Goal: Task Accomplishment & Management: Manage account settings

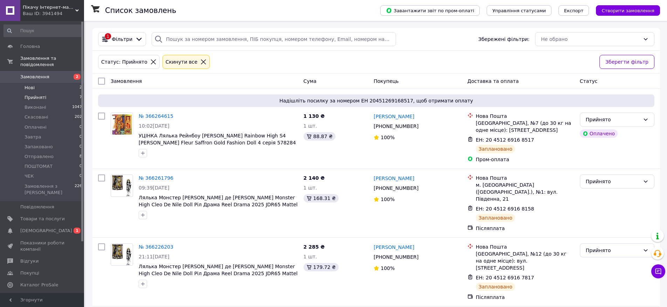
click at [32, 85] on span "Нові" at bounding box center [30, 88] width 10 height 6
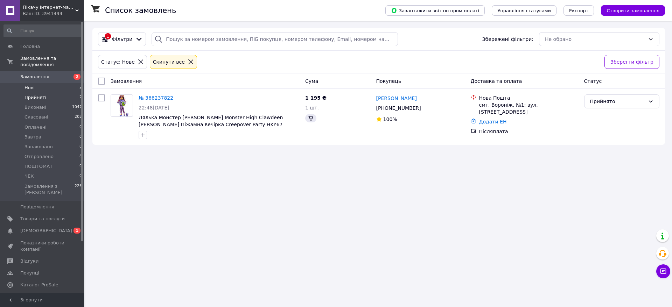
click at [32, 95] on span "Прийняті" at bounding box center [36, 98] width 22 height 6
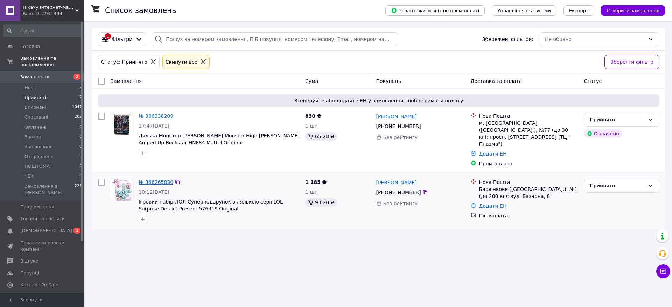
click at [152, 180] on link "№ 366265830" at bounding box center [156, 183] width 35 height 6
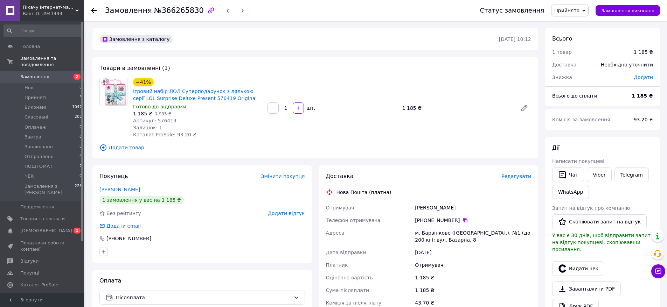
click at [513, 176] on span "Редагувати" at bounding box center [516, 177] width 30 height 6
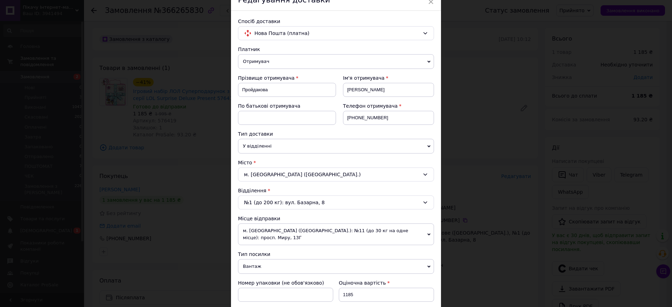
scroll to position [70, 0]
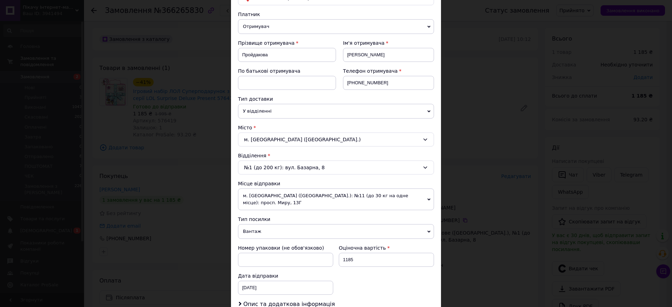
click at [420, 197] on span "м. [GEOGRAPHIC_DATA] ([GEOGRAPHIC_DATA].): №11 (до 30 кг на одне місце): просп.…" at bounding box center [336, 200] width 196 height 22
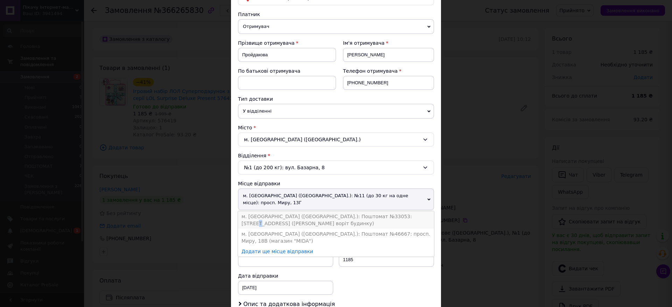
click at [401, 211] on li "м. [GEOGRAPHIC_DATA] ([GEOGRAPHIC_DATA].): Поштомат №33053: [STREET_ADDRESS] ([…" at bounding box center [336, 220] width 196 height 18
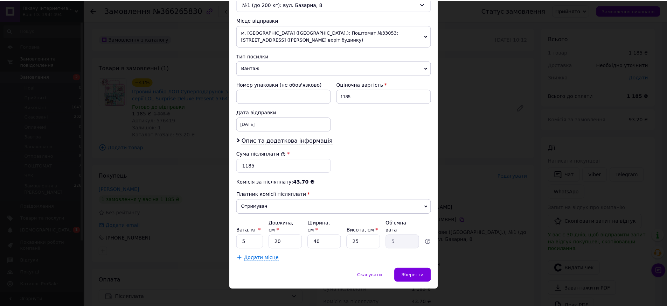
scroll to position [234, 0]
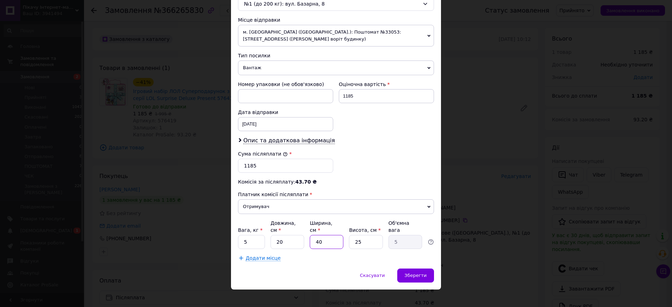
click at [331, 237] on input "40" at bounding box center [327, 242] width 34 height 14
type input "4"
type input "0.5"
type input "2"
type input "0.25"
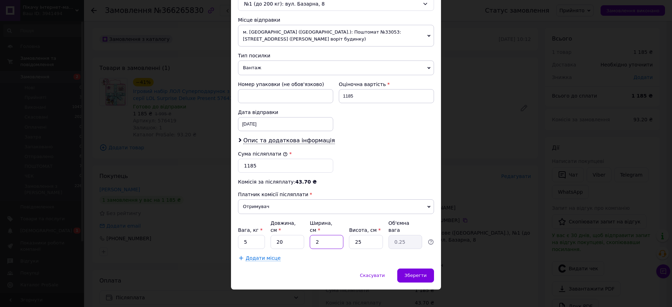
type input "25"
type input "3.13"
type input "25"
click at [253, 235] on input "5" at bounding box center [251, 242] width 27 height 14
type input "1"
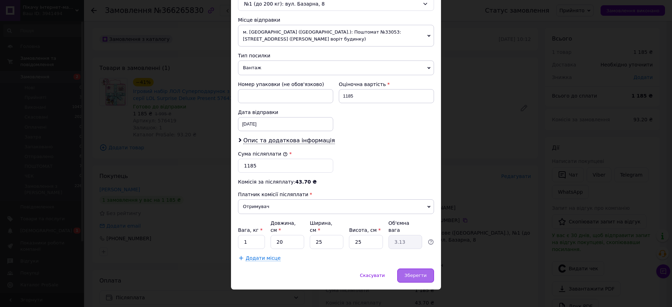
click at [415, 273] on span "Зберегти" at bounding box center [416, 275] width 22 height 5
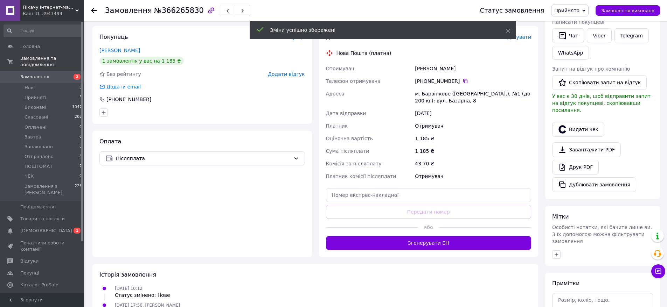
scroll to position [140, 0]
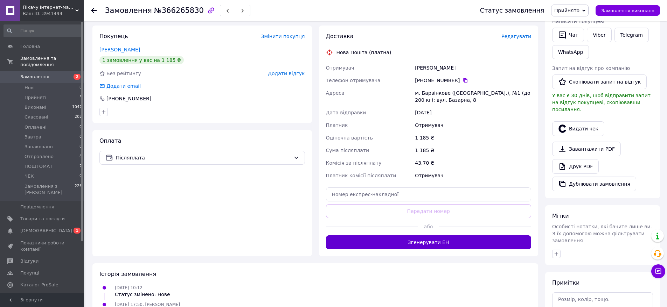
click at [430, 243] on button "Згенерувати ЕН" at bounding box center [428, 243] width 205 height 14
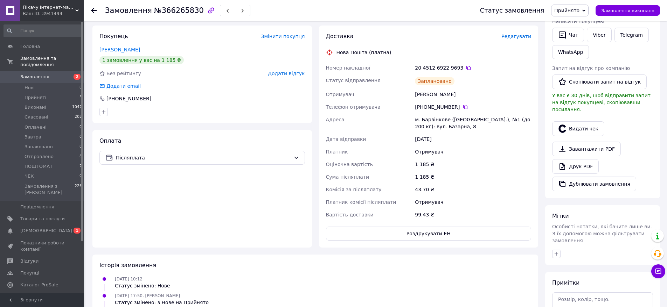
click at [93, 9] on use at bounding box center [94, 11] width 6 height 6
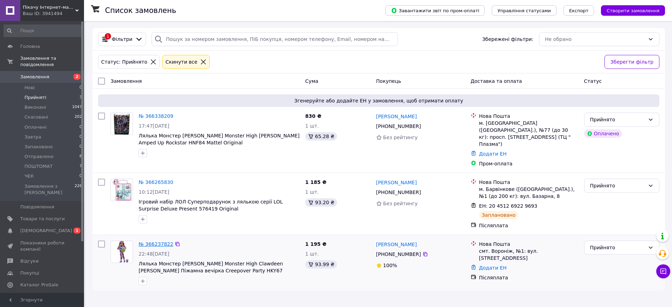
click at [150, 242] on link "№ 366237822" at bounding box center [156, 245] width 35 height 6
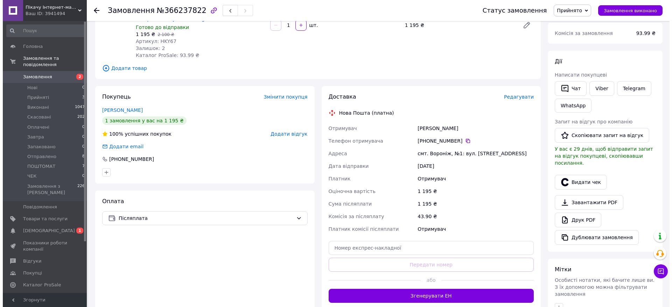
scroll to position [86, 0]
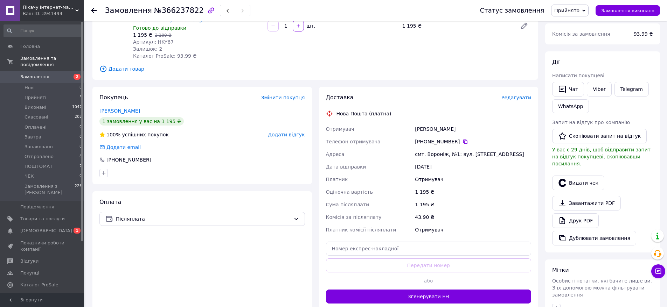
click at [519, 96] on span "Редагувати" at bounding box center [516, 98] width 30 height 6
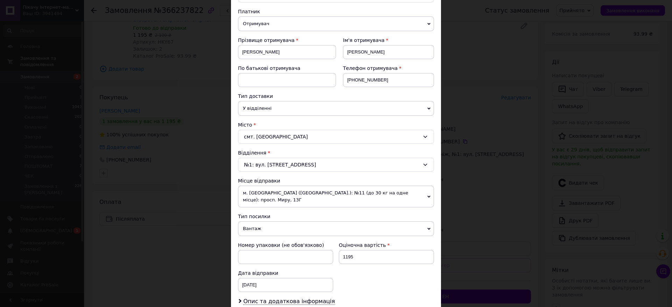
scroll to position [105, 0]
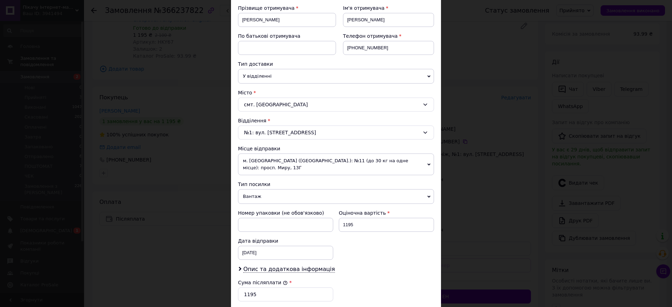
click at [425, 162] on span "м. [GEOGRAPHIC_DATA] ([GEOGRAPHIC_DATA].): №11 (до 30 кг на одне місце): просп.…" at bounding box center [336, 165] width 196 height 22
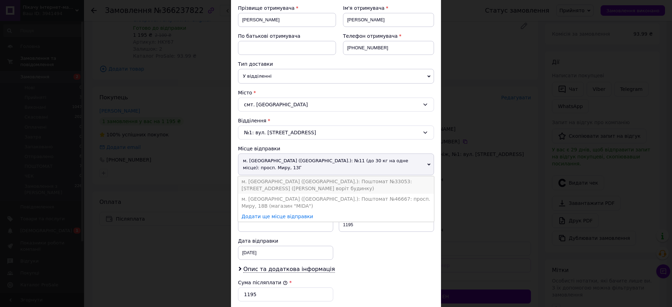
click at [401, 176] on li "м. [GEOGRAPHIC_DATA] ([GEOGRAPHIC_DATA].): Поштомат №33053: [STREET_ADDRESS] ([…" at bounding box center [336, 185] width 196 height 18
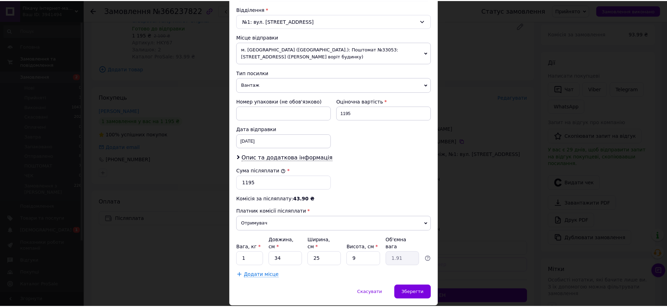
scroll to position [234, 0]
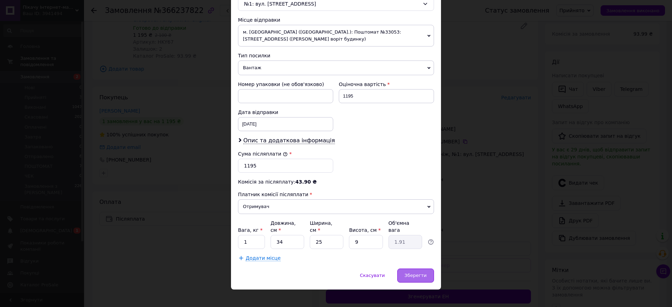
click at [420, 273] on span "Зберегти" at bounding box center [416, 275] width 22 height 5
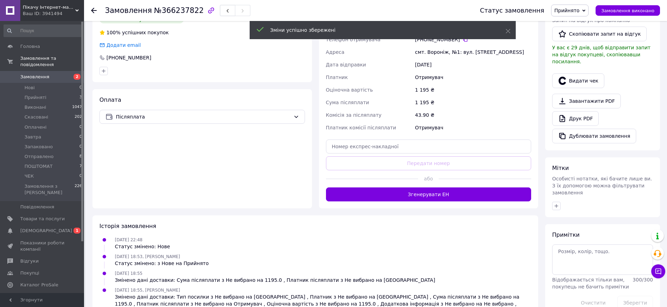
scroll to position [191, 0]
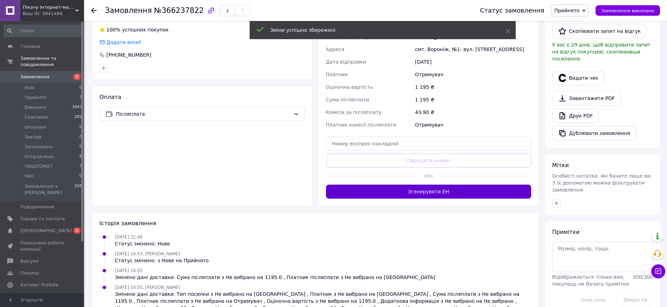
click at [439, 191] on button "Згенерувати ЕН" at bounding box center [428, 192] width 205 height 14
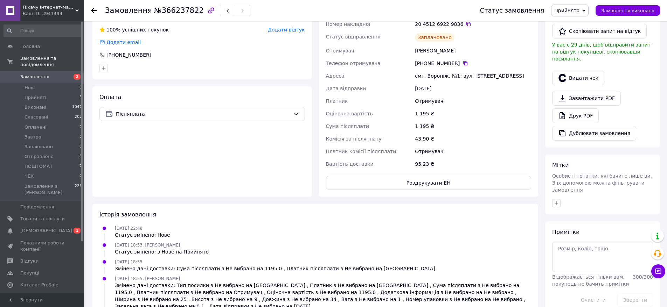
click at [96, 11] on use at bounding box center [94, 11] width 6 height 6
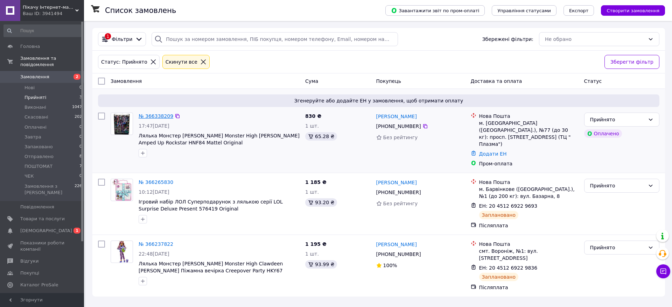
click at [151, 113] on link "№ 366338209" at bounding box center [156, 116] width 35 height 6
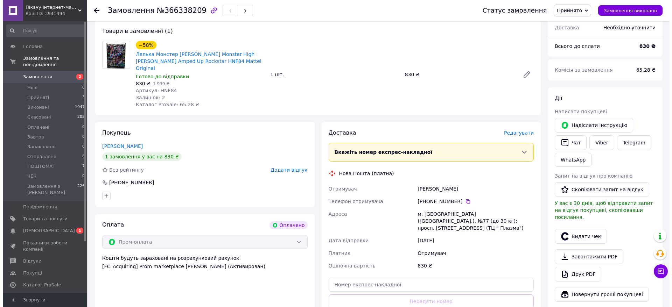
scroll to position [70, 0]
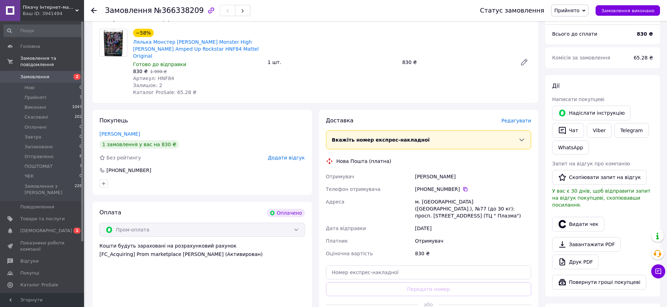
click at [518, 118] on span "Редагувати" at bounding box center [516, 121] width 30 height 6
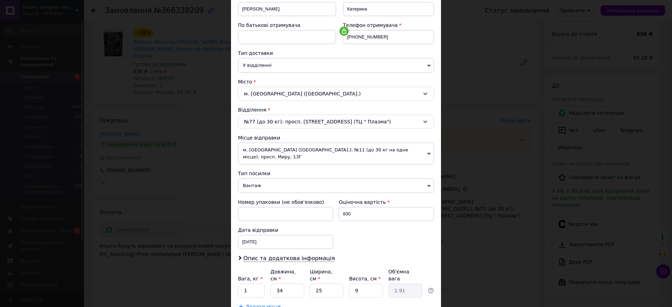
scroll to position [140, 0]
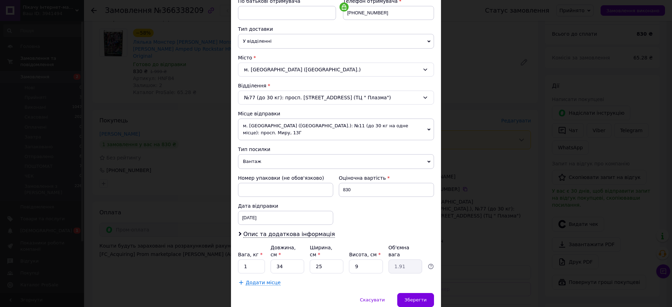
click at [424, 124] on span "м. [GEOGRAPHIC_DATA] ([GEOGRAPHIC_DATA].): №11 (до 30 кг на одне місце): просп.…" at bounding box center [336, 130] width 196 height 22
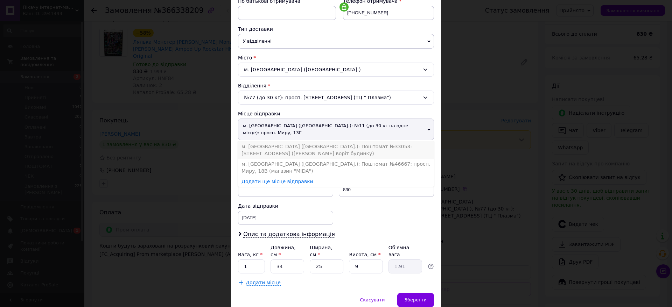
click at [402, 141] on li "м. [GEOGRAPHIC_DATA] ([GEOGRAPHIC_DATA].): Поштомат №33053: [STREET_ADDRESS] ([…" at bounding box center [336, 150] width 196 height 18
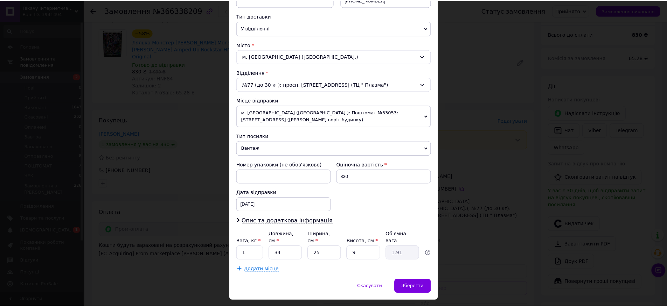
scroll to position [165, 0]
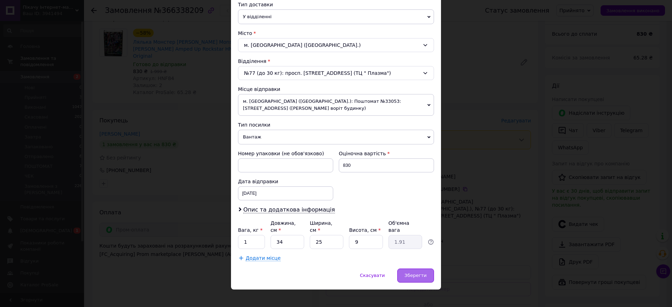
click at [420, 273] on span "Зберегти" at bounding box center [416, 275] width 22 height 5
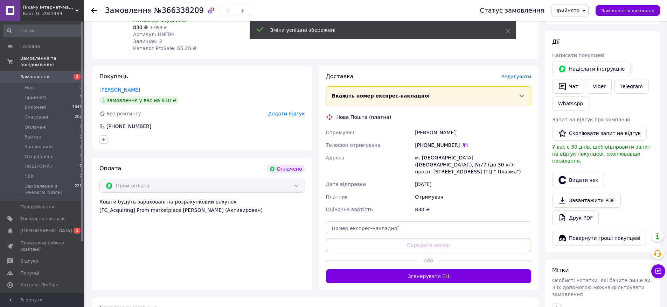
scroll to position [140, 0]
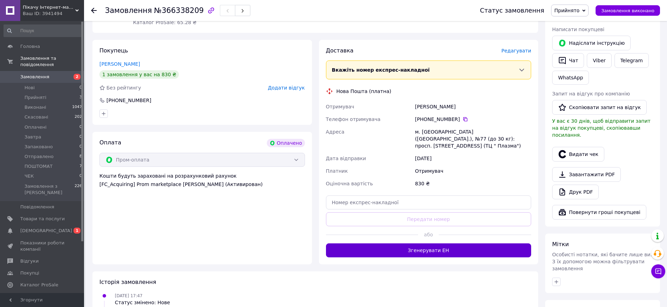
click at [422, 244] on button "Згенерувати ЕН" at bounding box center [428, 251] width 205 height 14
